Goal: Information Seeking & Learning: Check status

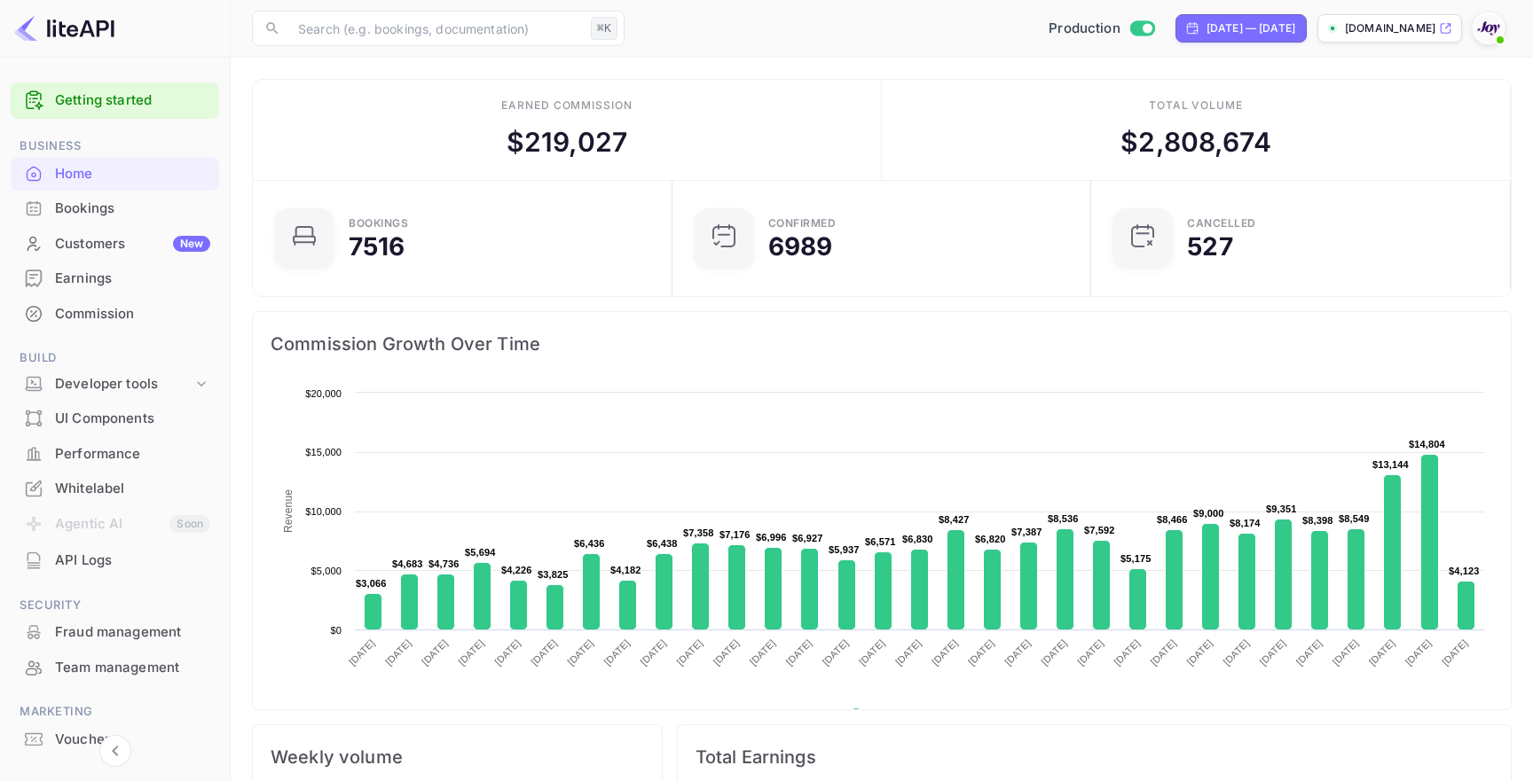
scroll to position [288, 409]
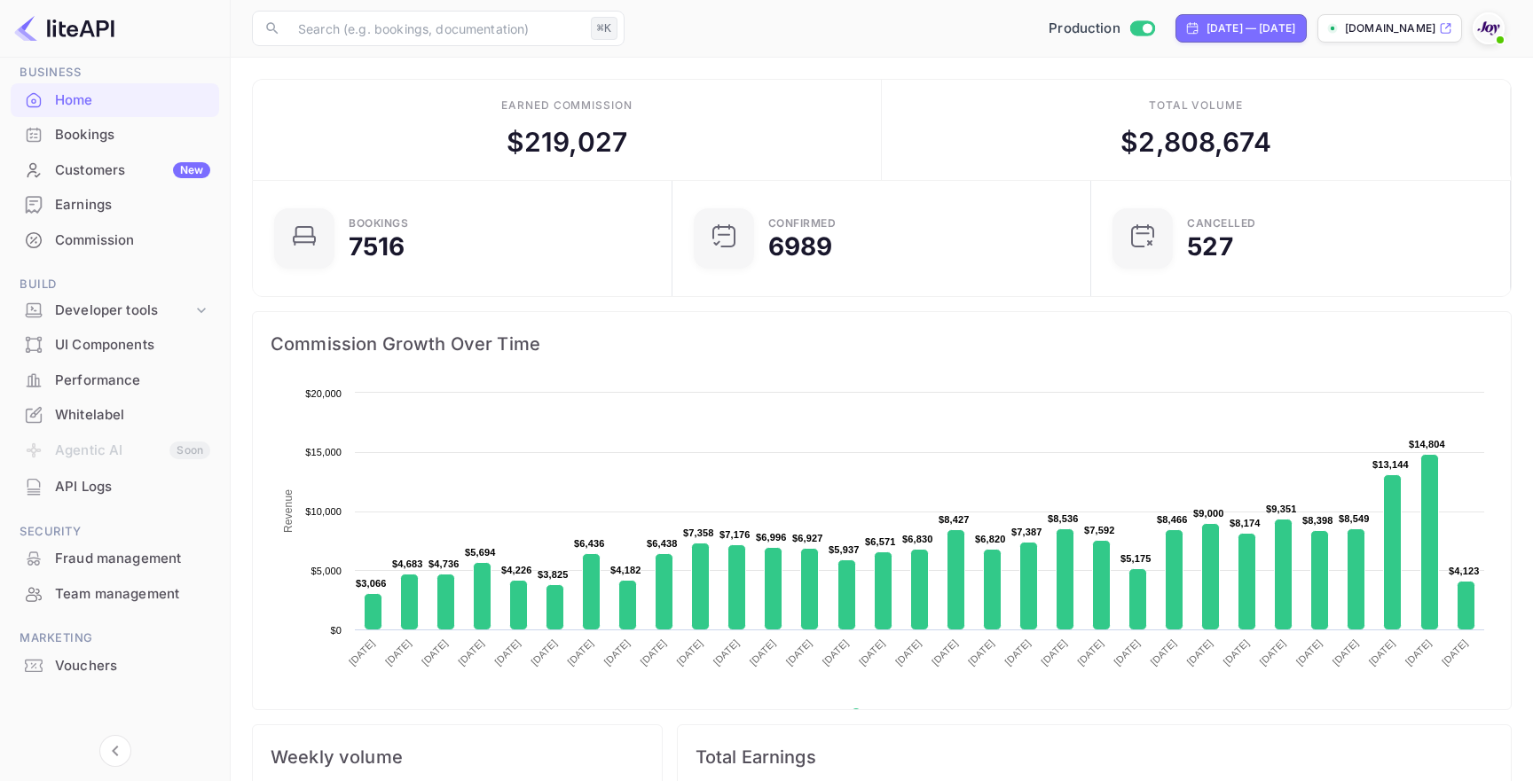
click at [914, 43] on div "Production [DATE] — [DATE] [DOMAIN_NAME]" at bounding box center [1072, 28] width 880 height 32
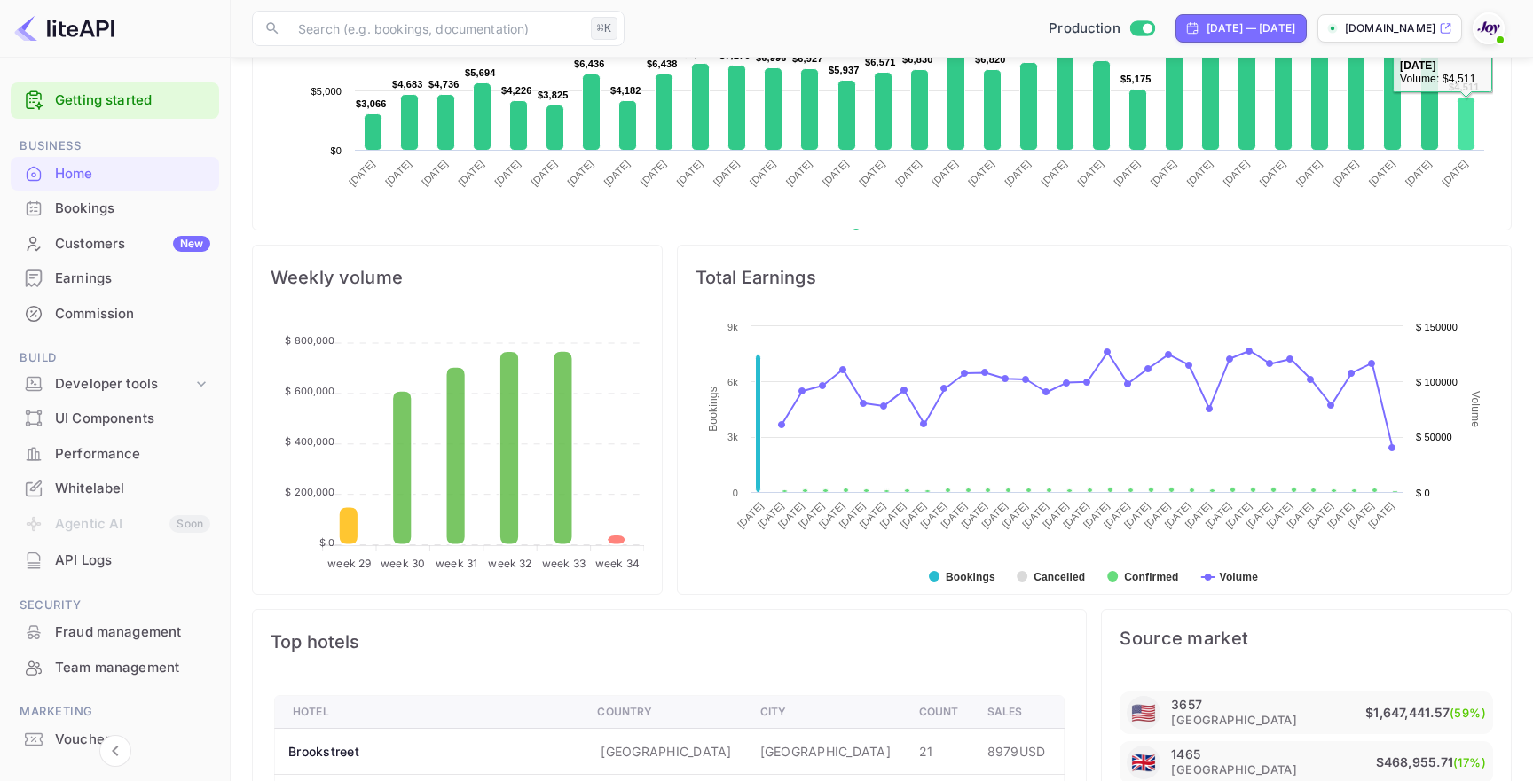
scroll to position [482, 0]
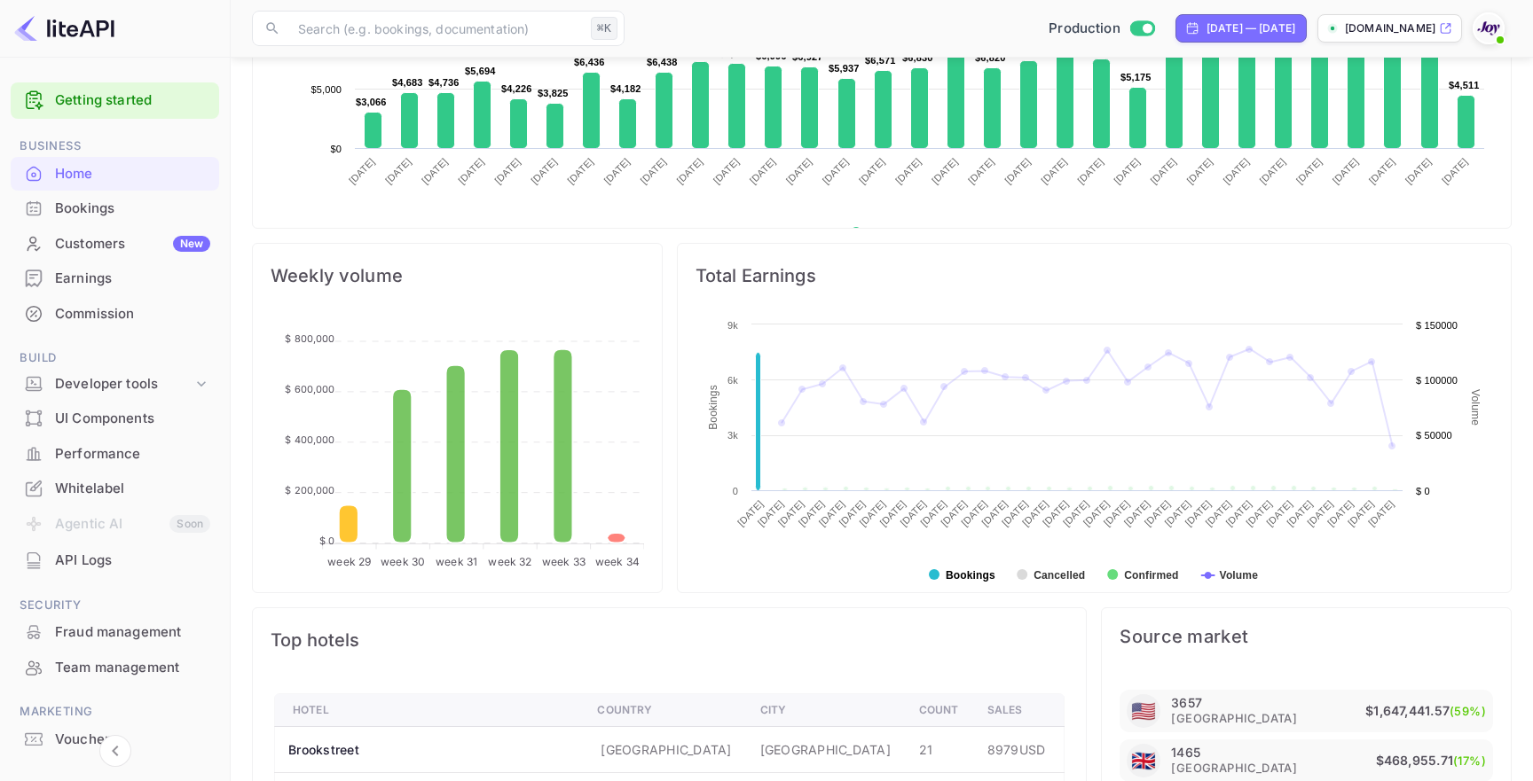
click at [962, 578] on text "Bookings" at bounding box center [971, 575] width 50 height 12
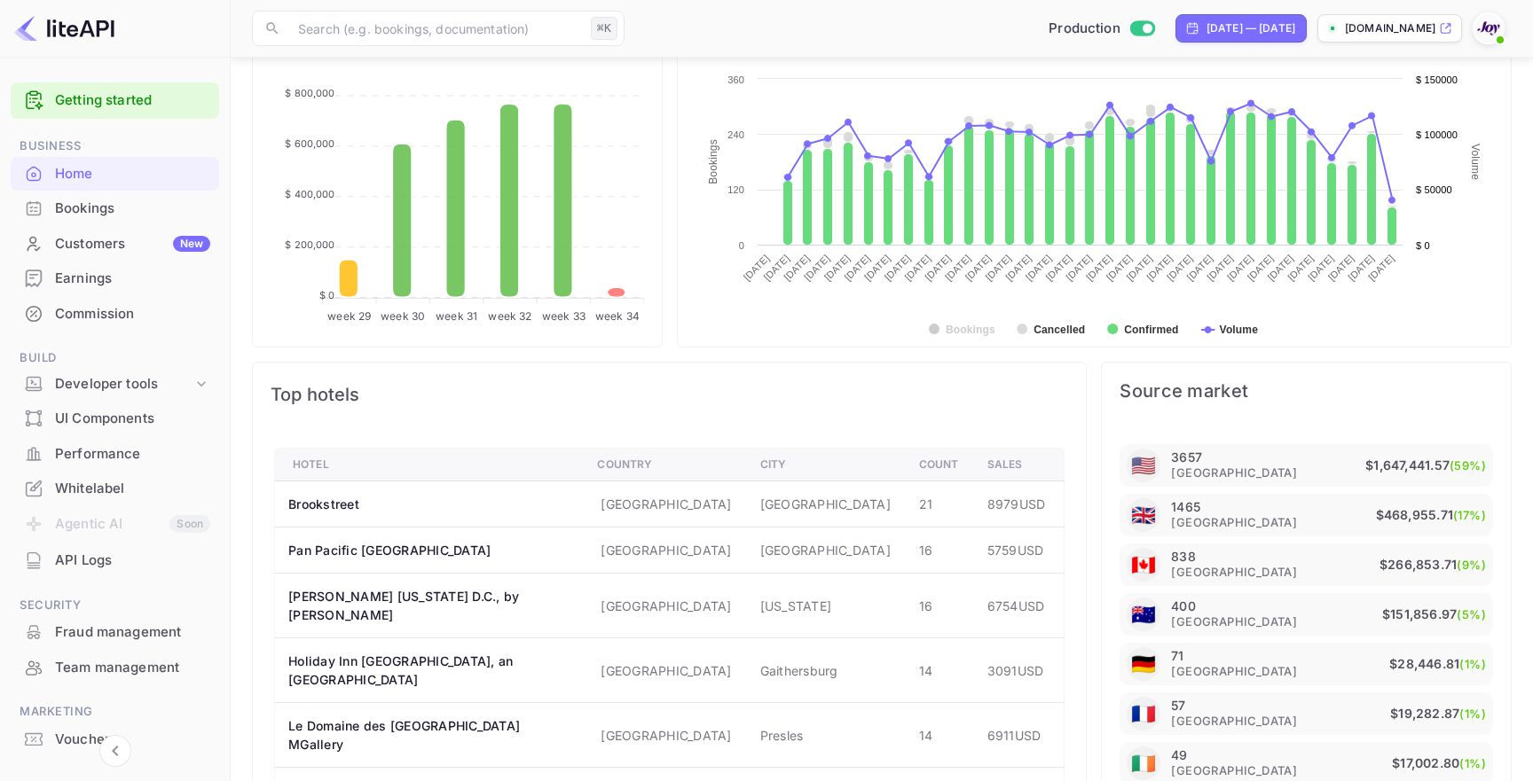
scroll to position [627, 0]
